Goal: Find specific page/section: Find specific page/section

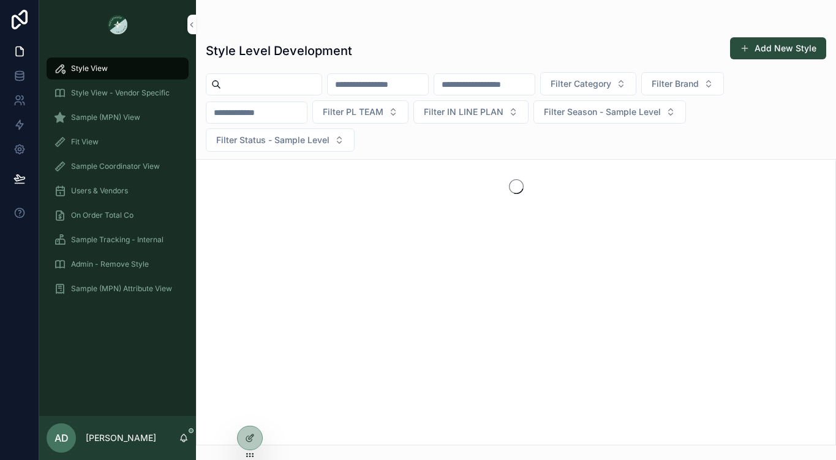
click at [111, 110] on div "Sample (MPN) View" at bounding box center [117, 118] width 127 height 20
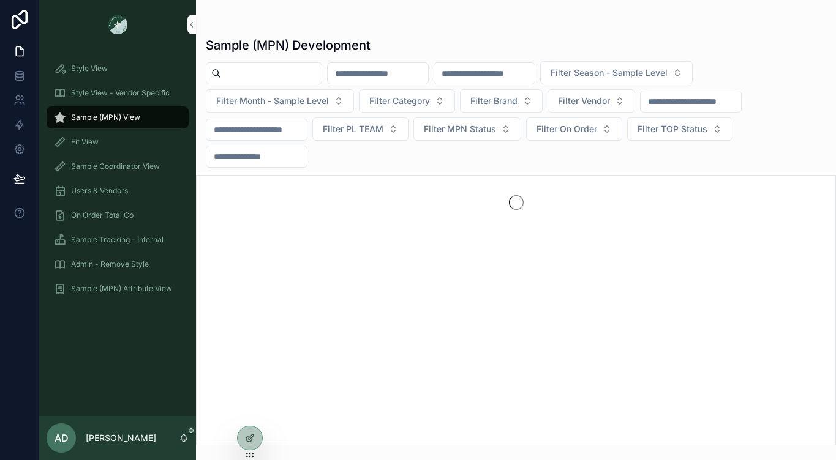
click at [277, 67] on input "scrollable content" at bounding box center [271, 73] width 100 height 17
type input "********"
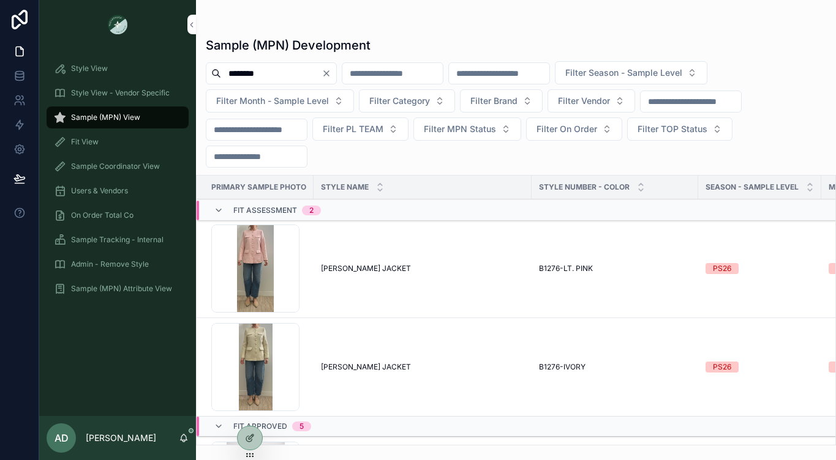
click at [428, 269] on div "[PERSON_NAME] [PERSON_NAME] JACKET" at bounding box center [422, 269] width 203 height 10
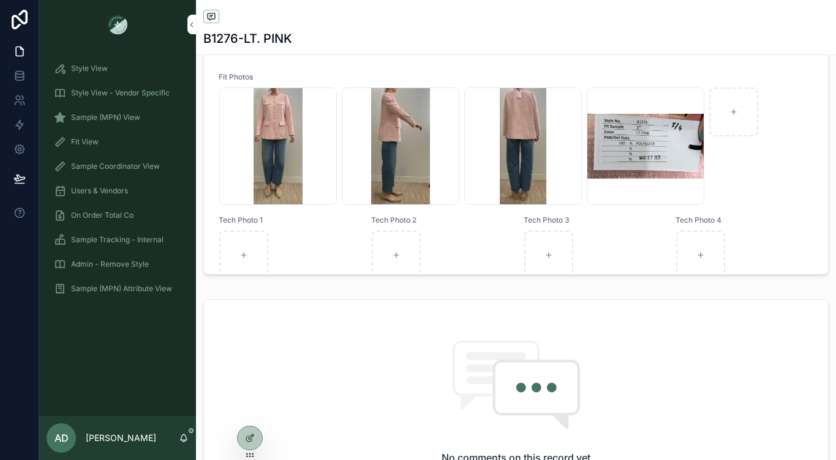
scroll to position [853, 0]
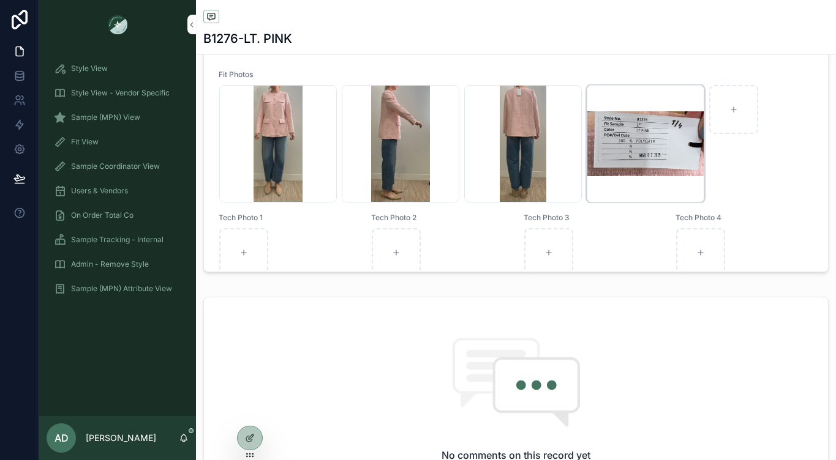
click at [619, 152] on div "Screenshot-2025-03-12-at-10.41.48-AM .png" at bounding box center [645, 144] width 118 height 118
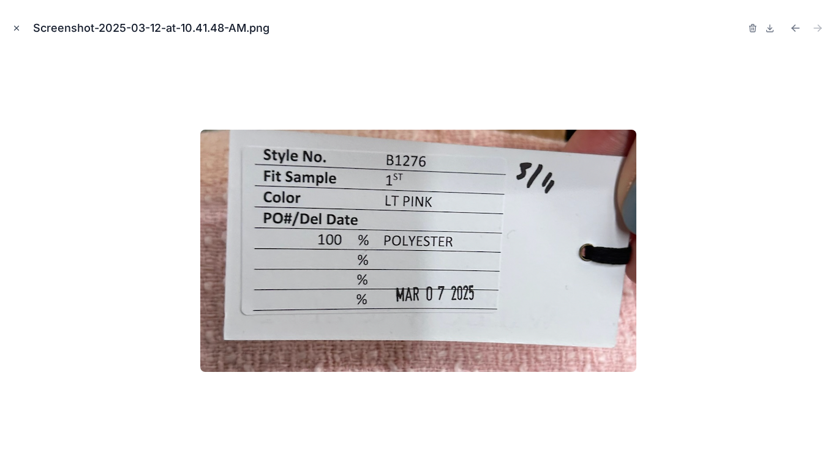
click at [15, 27] on icon "Close modal" at bounding box center [17, 28] width 4 height 4
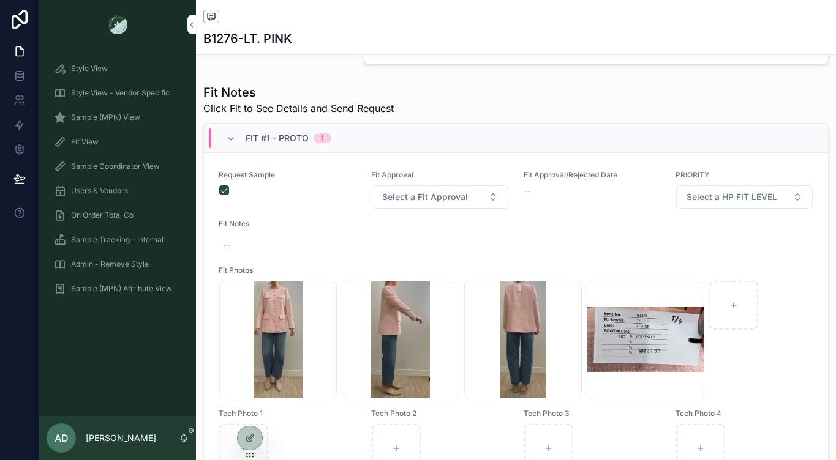
scroll to position [826, 0]
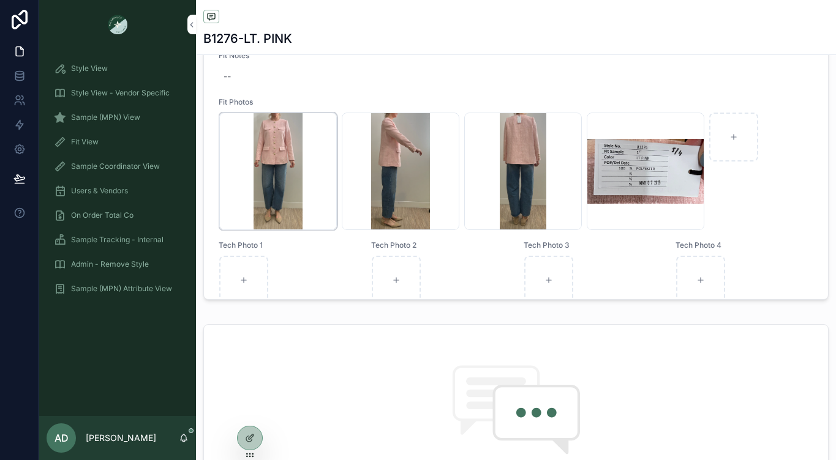
click at [272, 177] on div "Screenshot-2025-03-12-at-10.41.31-AM .png" at bounding box center [278, 172] width 118 height 118
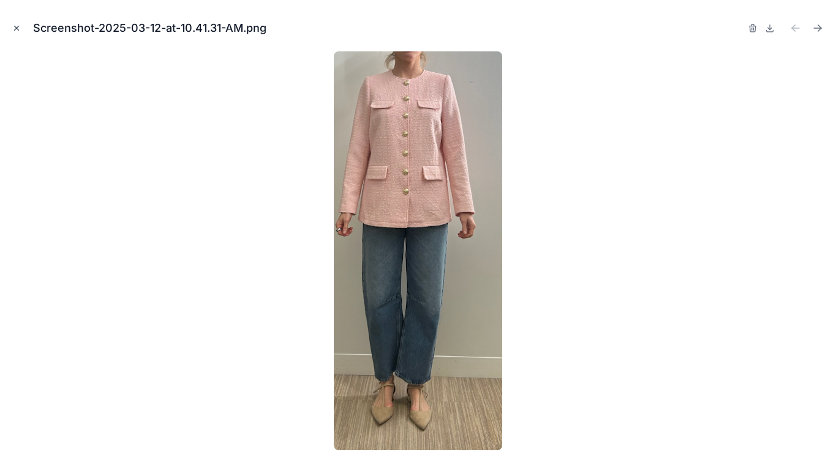
click at [18, 28] on icon "Close modal" at bounding box center [16, 28] width 9 height 9
